Goal: Task Accomplishment & Management: Use online tool/utility

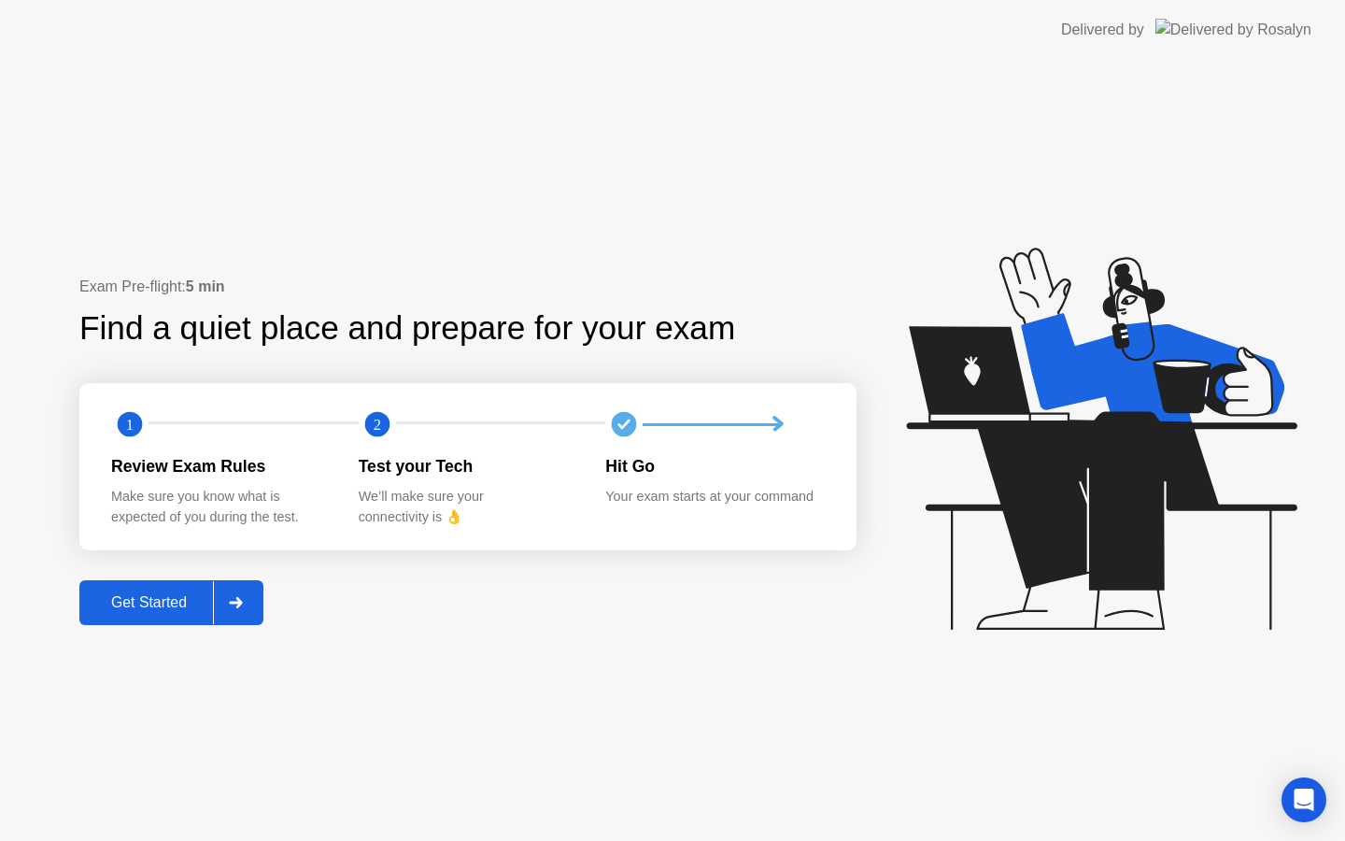
click at [173, 619] on button "Get Started" at bounding box center [171, 602] width 184 height 45
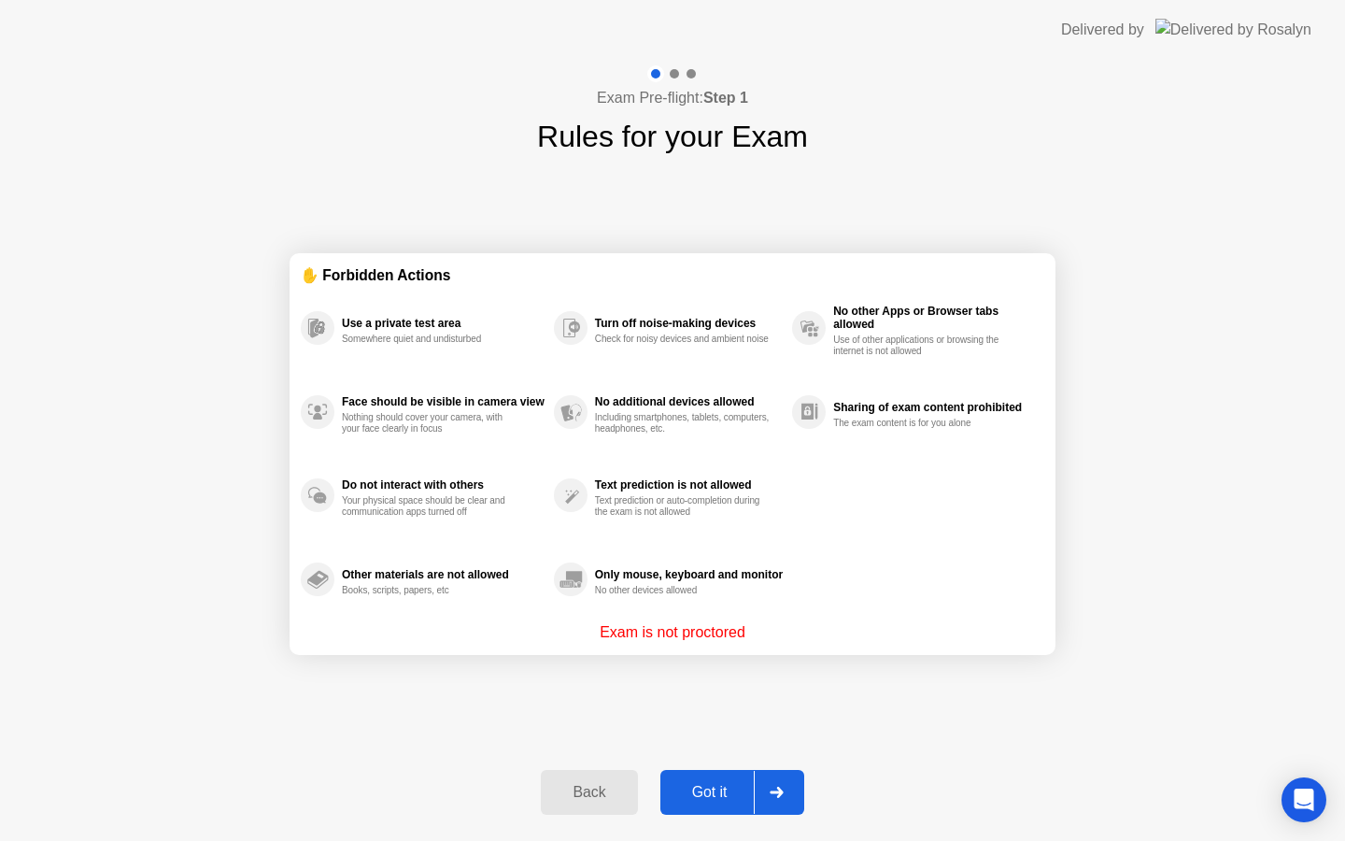
click at [770, 788] on icon at bounding box center [777, 791] width 14 height 11
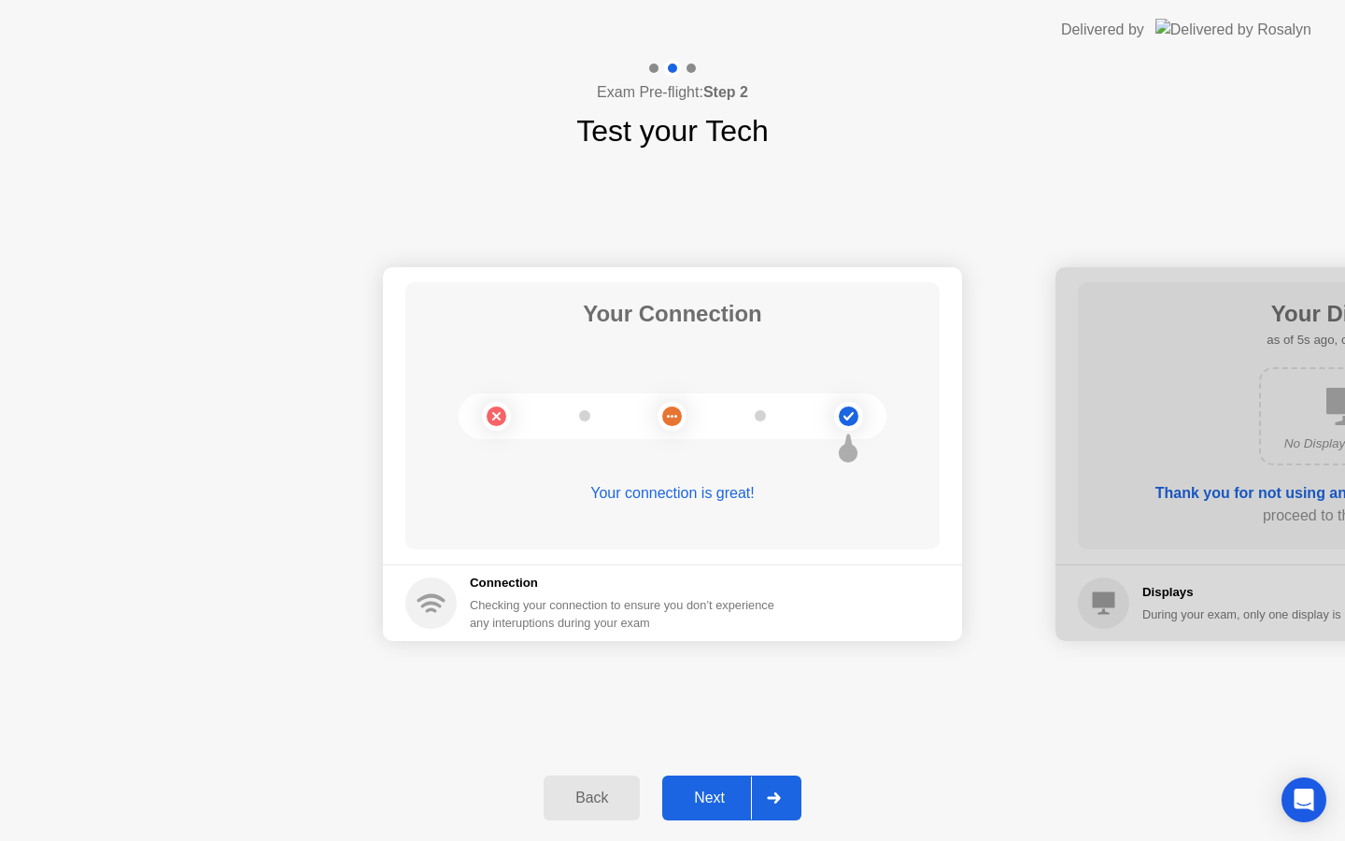
click at [701, 806] on div "Next" at bounding box center [709, 797] width 83 height 17
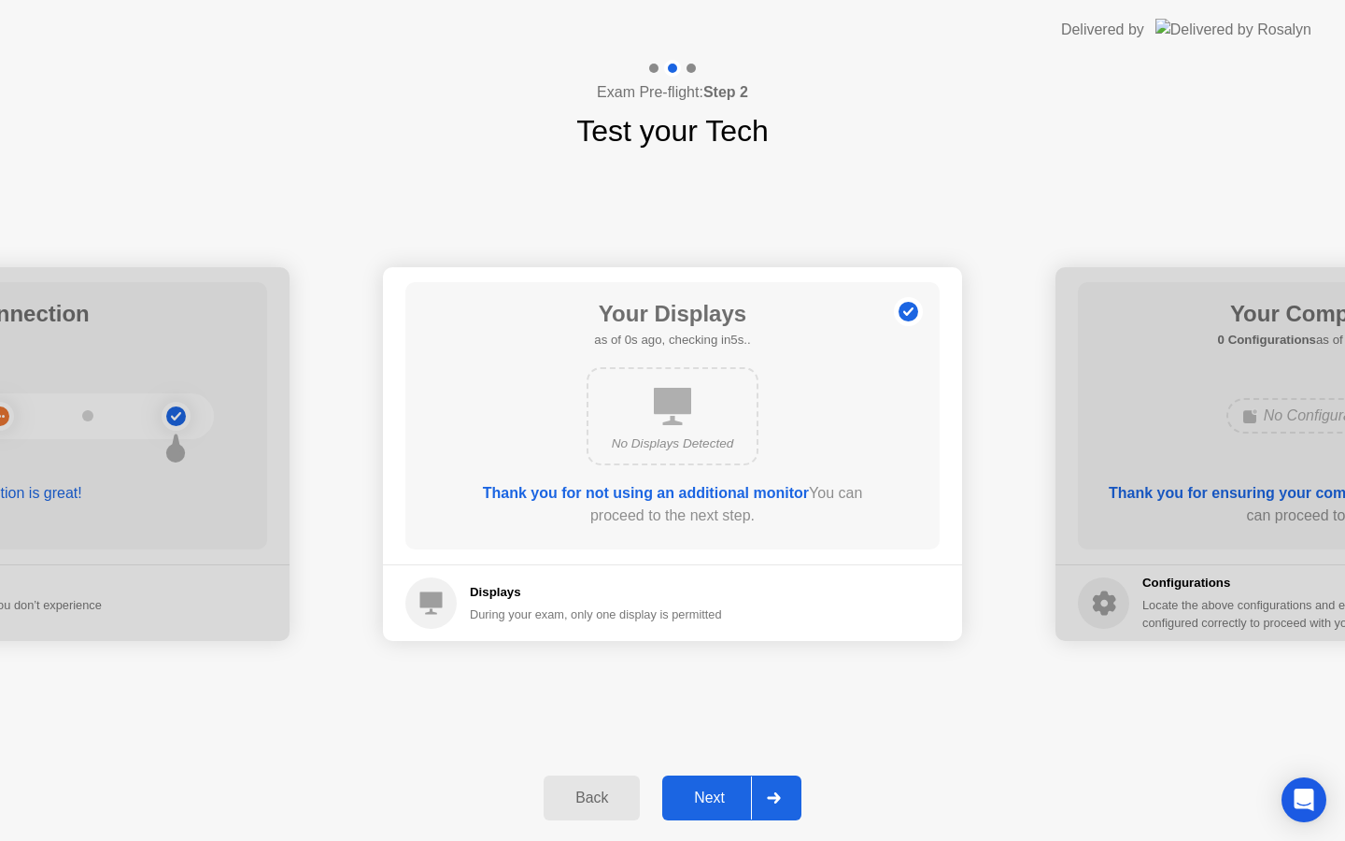
click at [701, 806] on div "Next" at bounding box center [709, 797] width 83 height 17
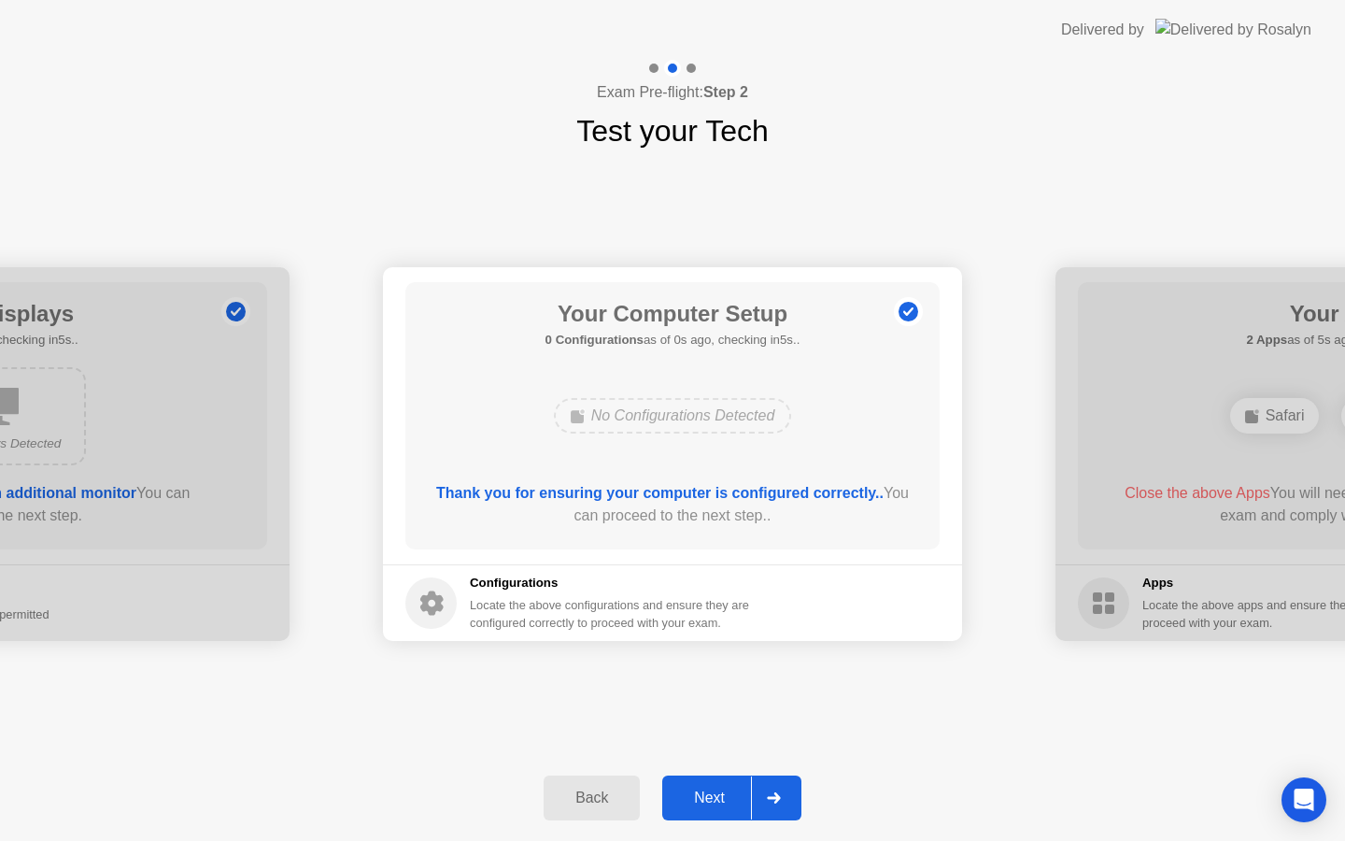
click at [701, 806] on div "Next" at bounding box center [709, 797] width 83 height 17
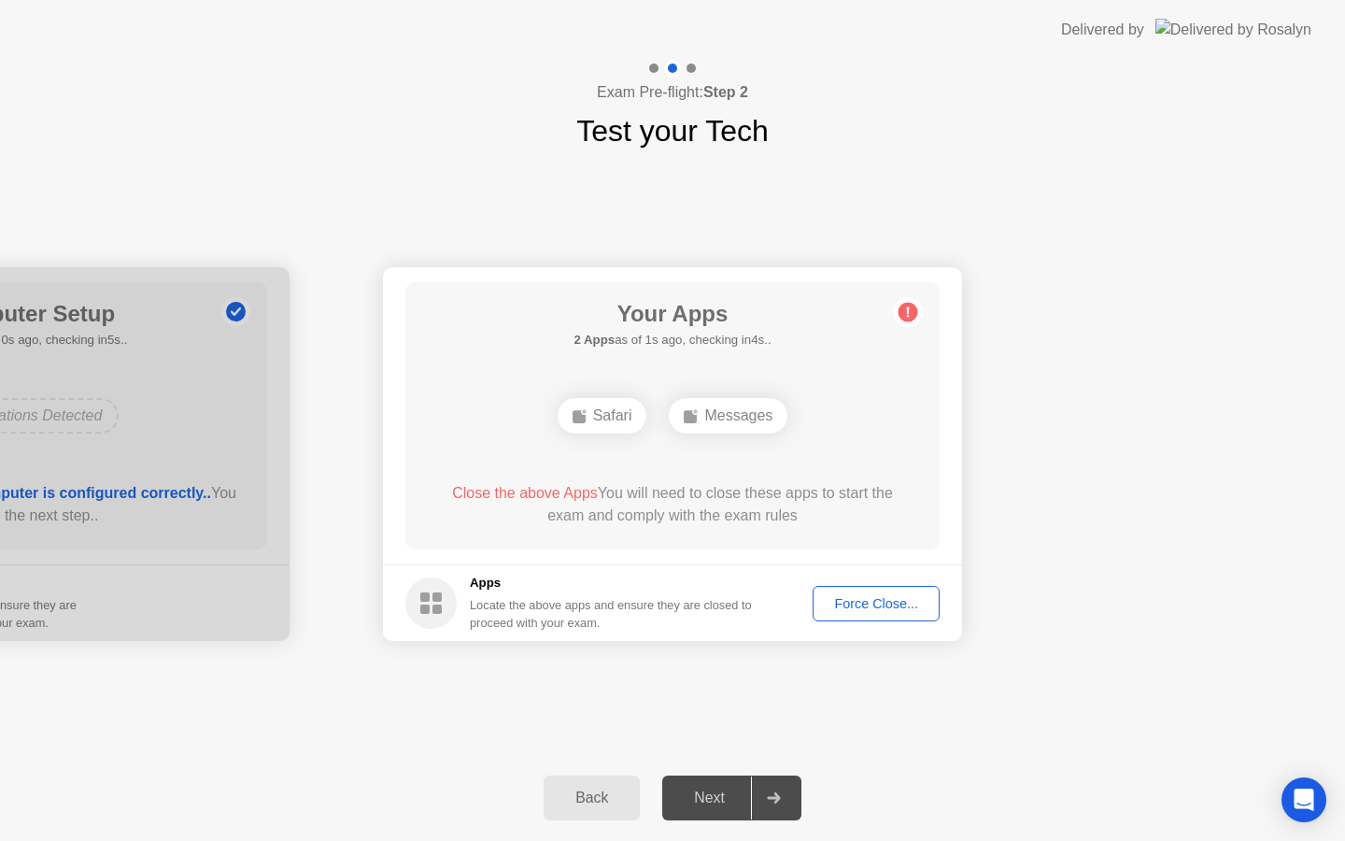
click at [861, 609] on div "Force Close..." at bounding box center [876, 603] width 114 height 15
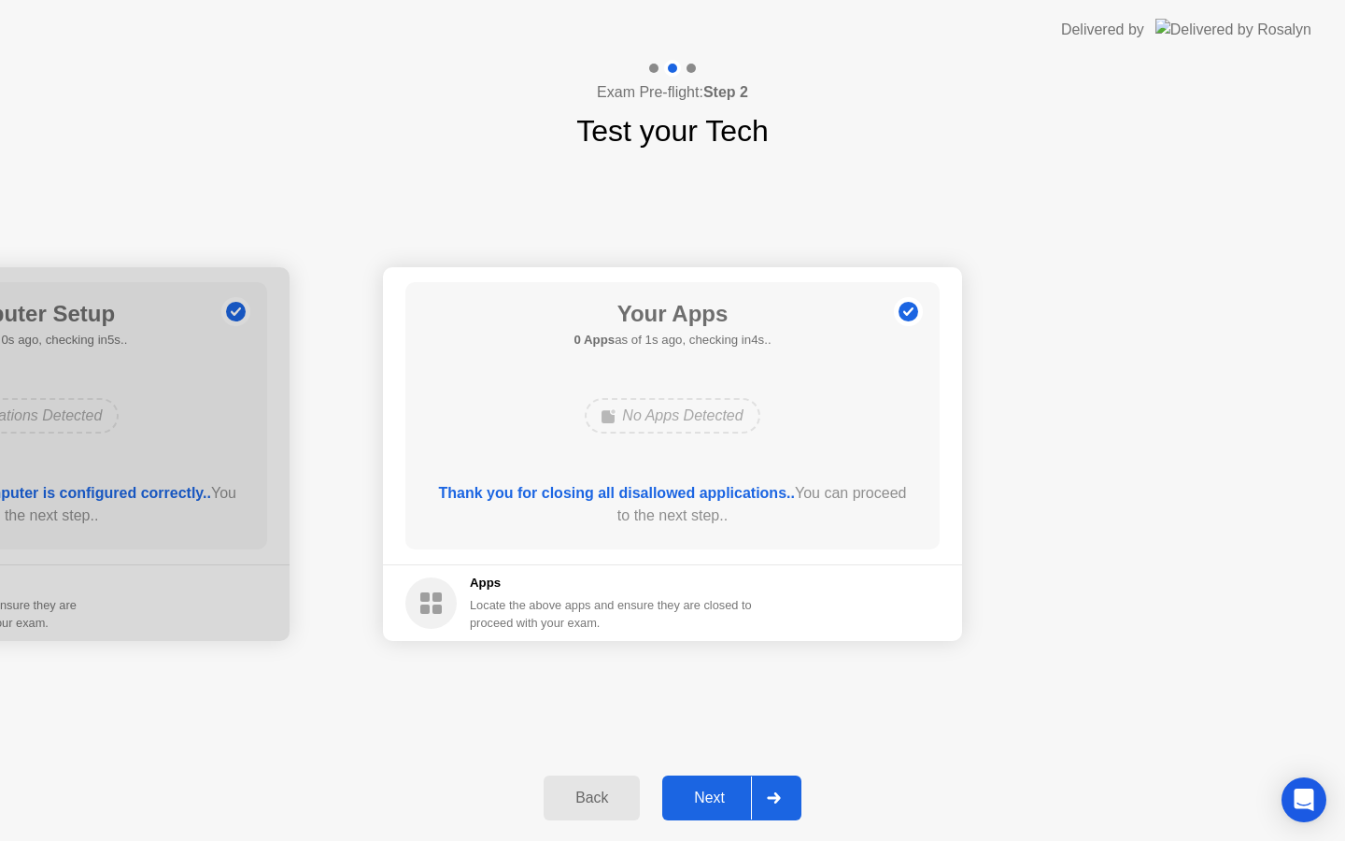
click at [722, 798] on div "Next" at bounding box center [709, 797] width 83 height 17
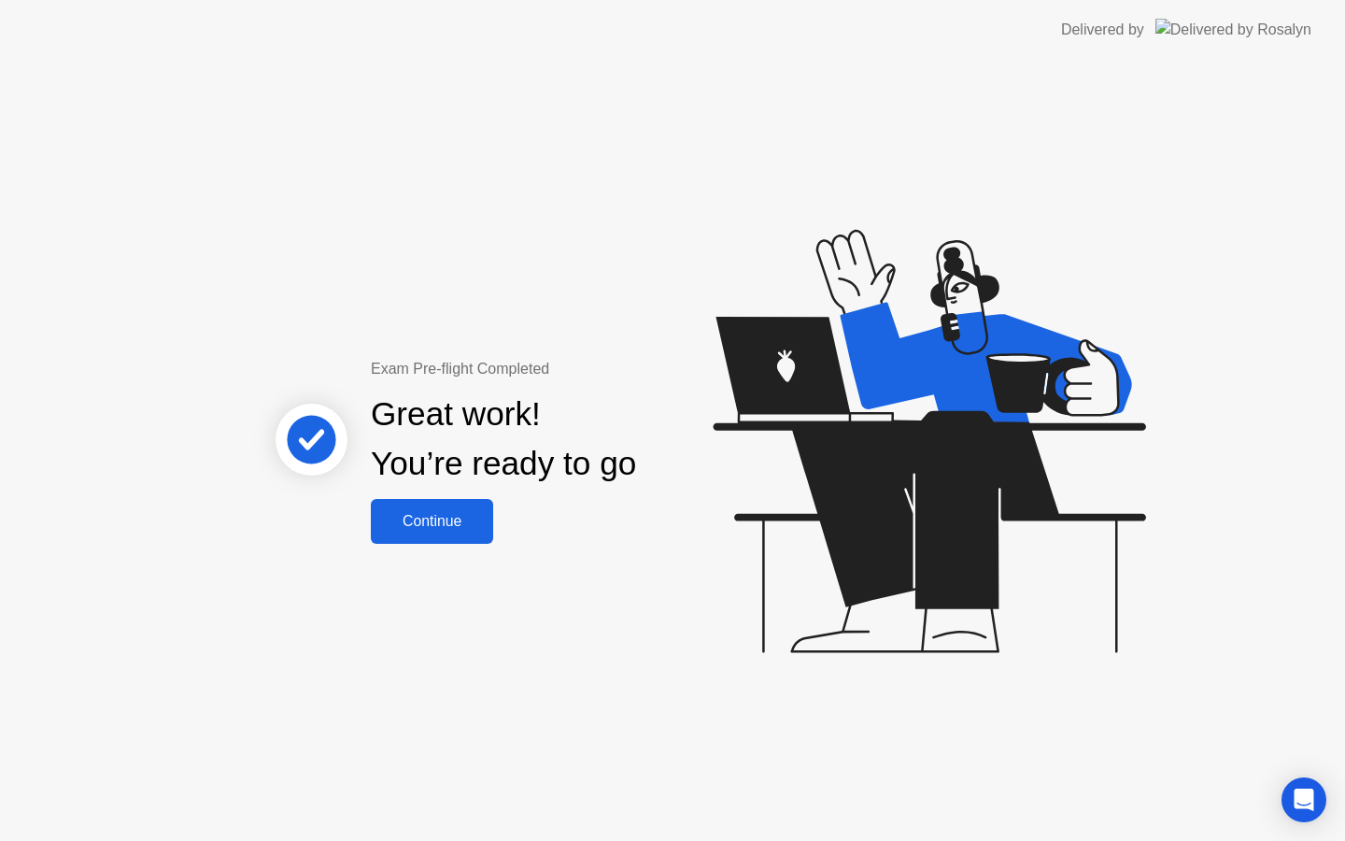
click at [473, 521] on div "Continue" at bounding box center [431, 521] width 111 height 17
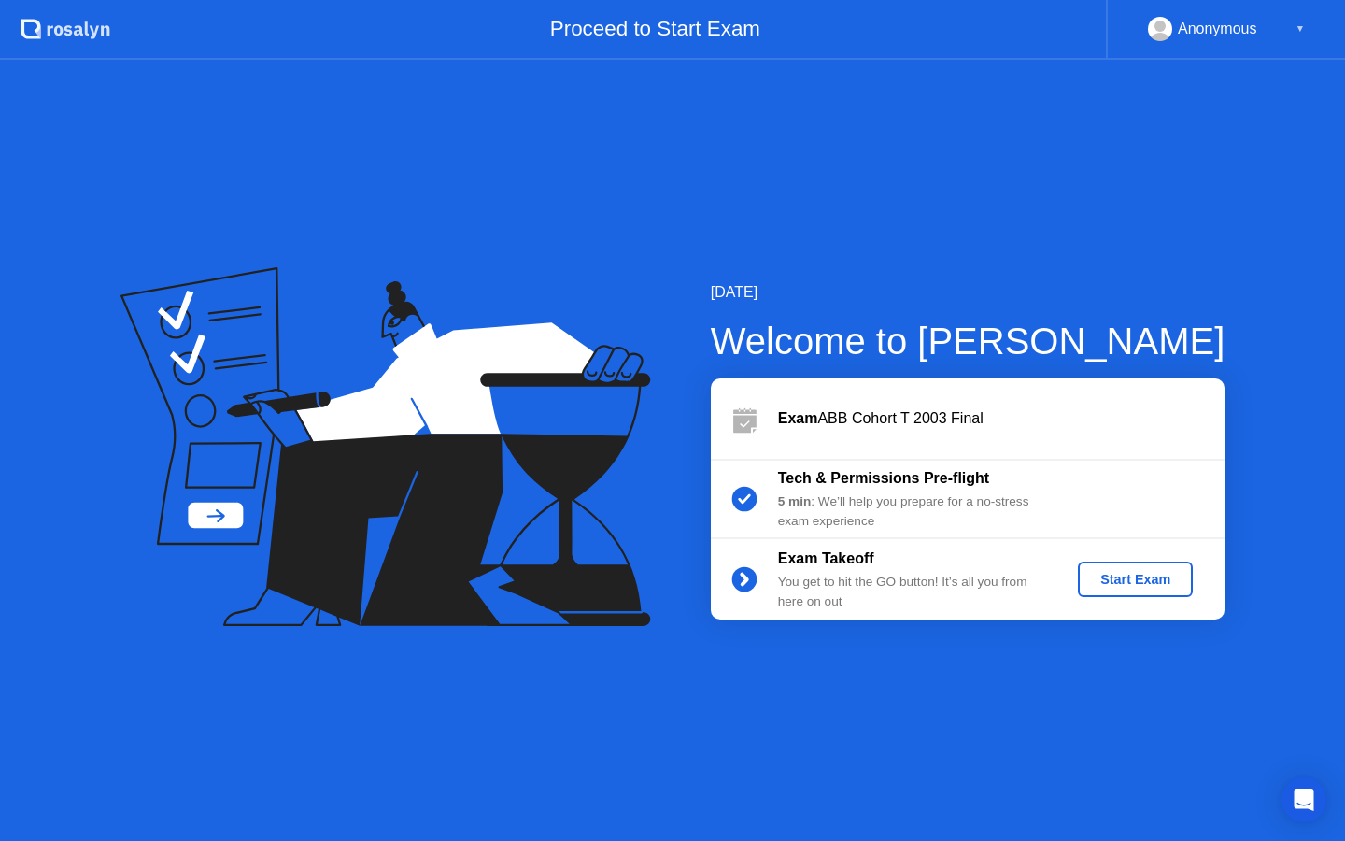
click at [1122, 574] on div "Start Exam" at bounding box center [1135, 579] width 100 height 15
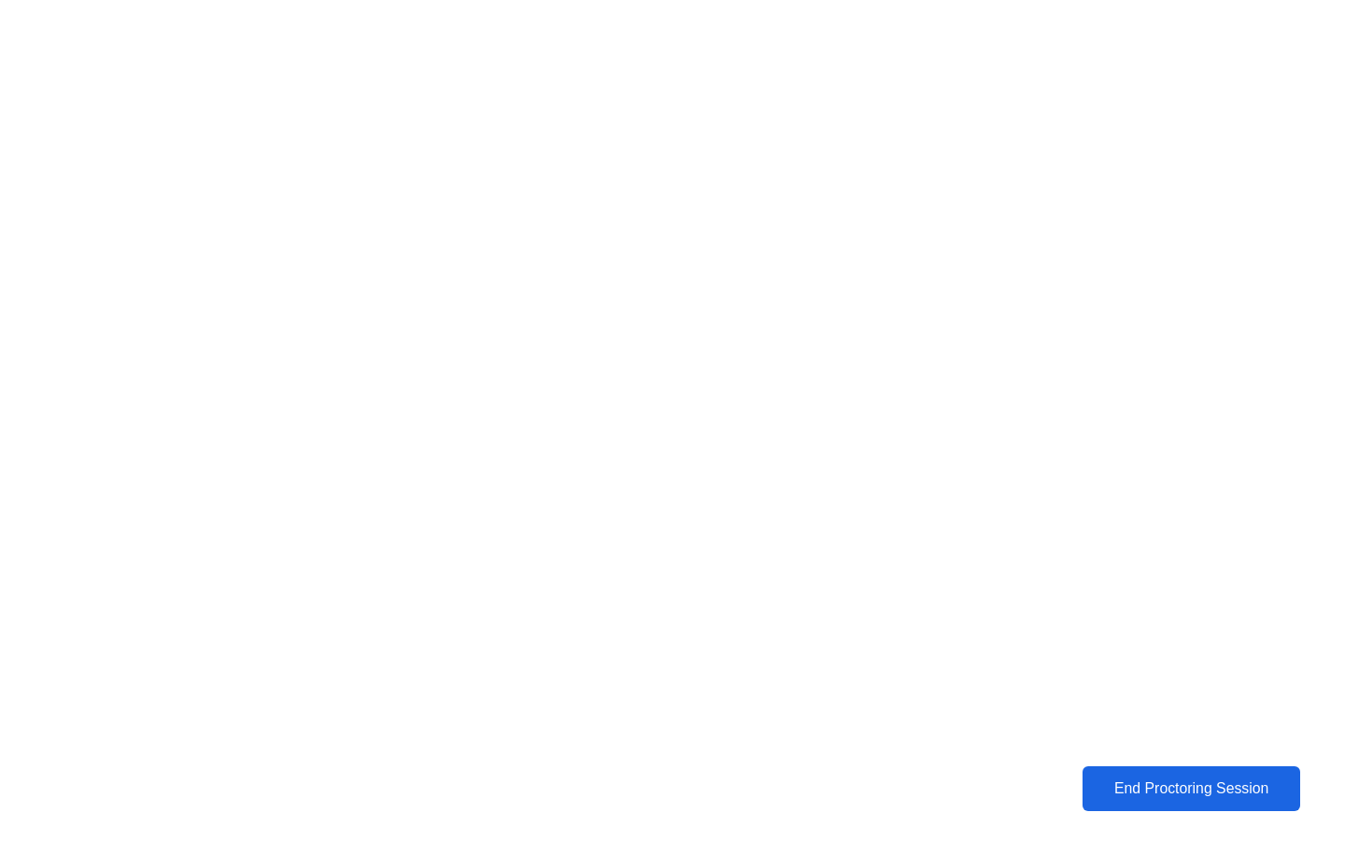
click at [1187, 793] on div "End Proctoring Session" at bounding box center [1190, 788] width 211 height 17
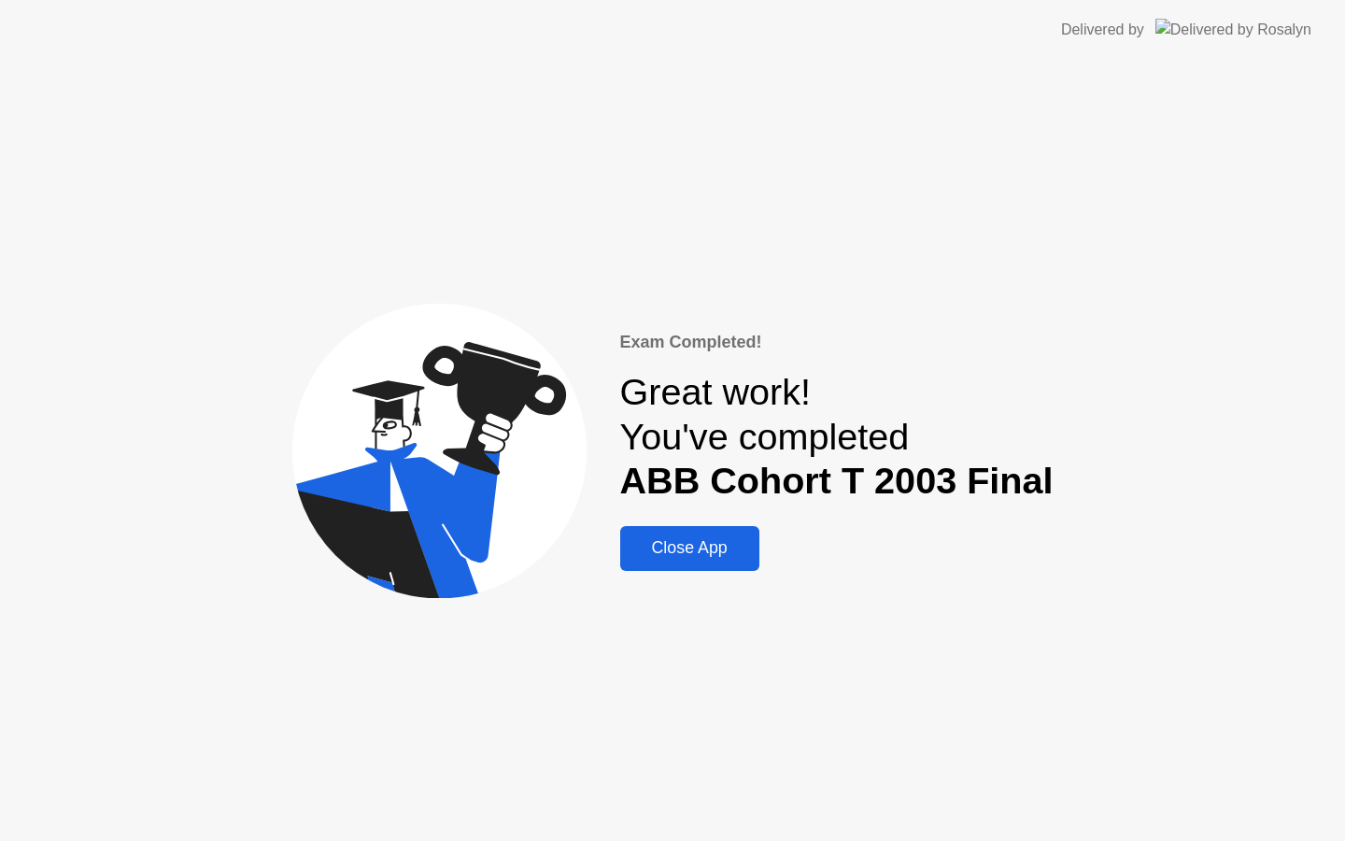
click at [668, 557] on div "Close App" at bounding box center [690, 548] width 128 height 20
